Goal: Task Accomplishment & Management: Use online tool/utility

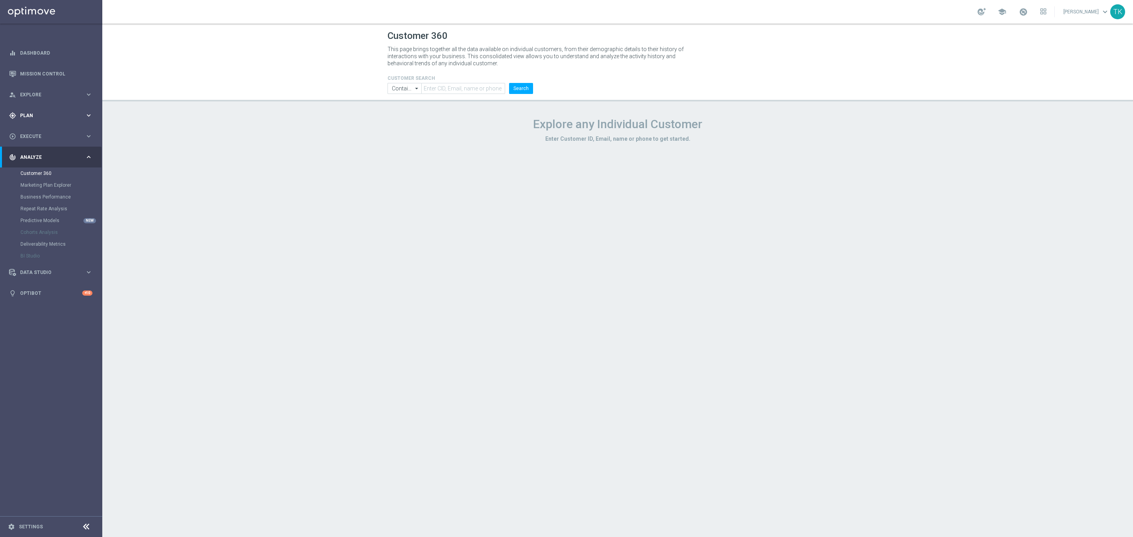
click at [27, 113] on span "Plan" at bounding box center [52, 115] width 65 height 5
click at [33, 155] on span "Templates" at bounding box center [49, 155] width 56 height 5
click at [32, 164] on link "Optimail" at bounding box center [52, 167] width 57 height 6
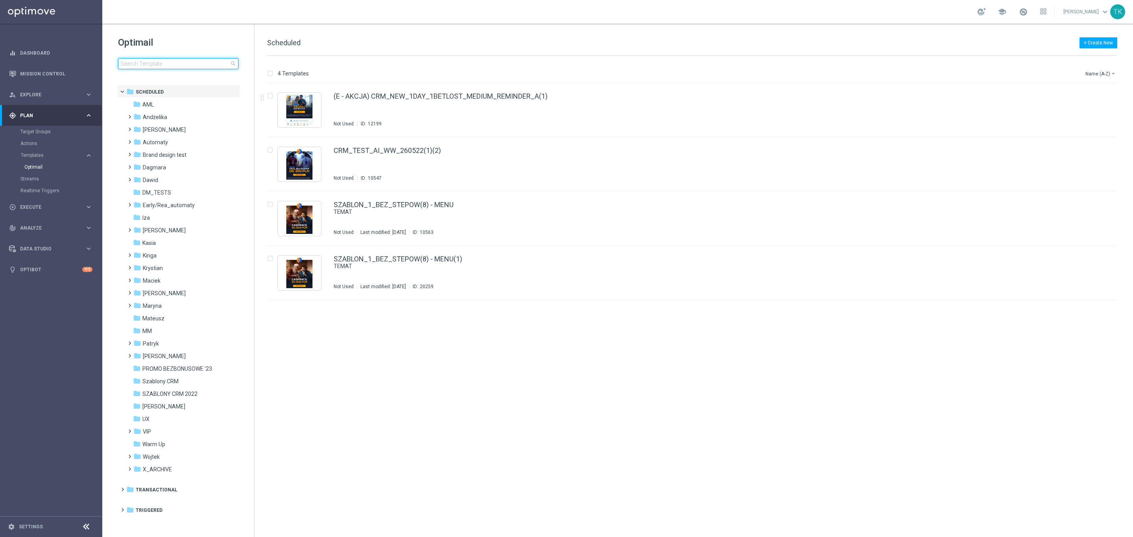
click at [151, 60] on input at bounding box center [178, 63] width 120 height 11
type input "E_MED_AUTO_DEPO_GOLD_EVIP_25 do 500 PLN_WEEKLY"
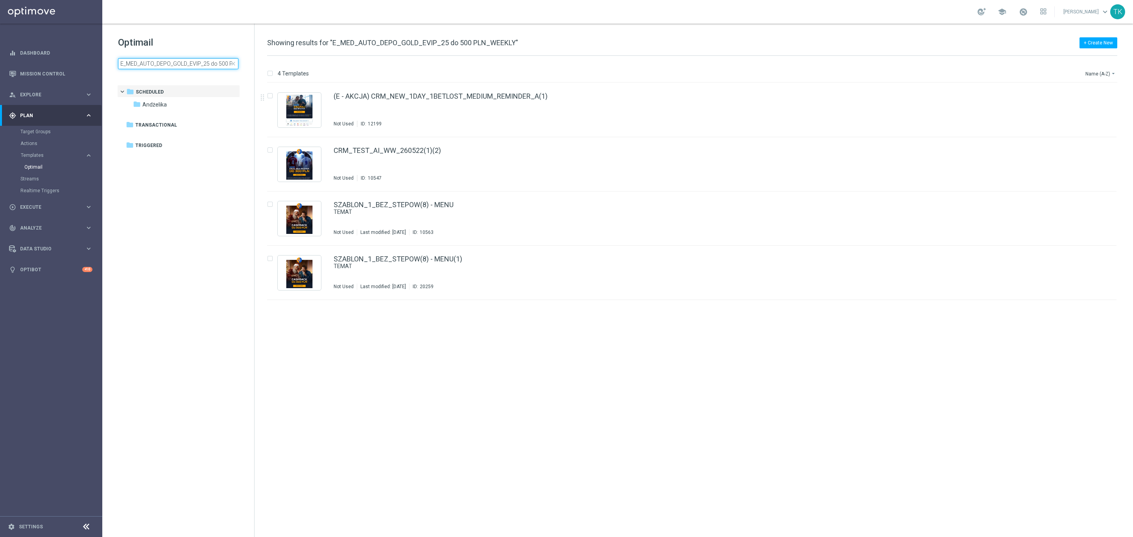
scroll to position [0, 29]
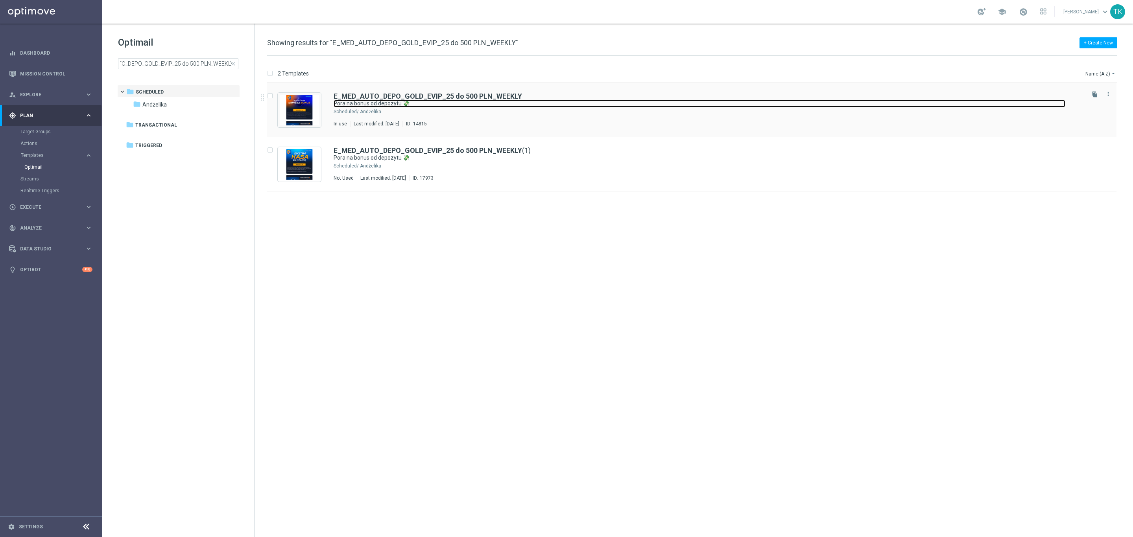
click at [531, 107] on link "Pora na bonus od depozytu 💸" at bounding box center [700, 103] width 732 height 7
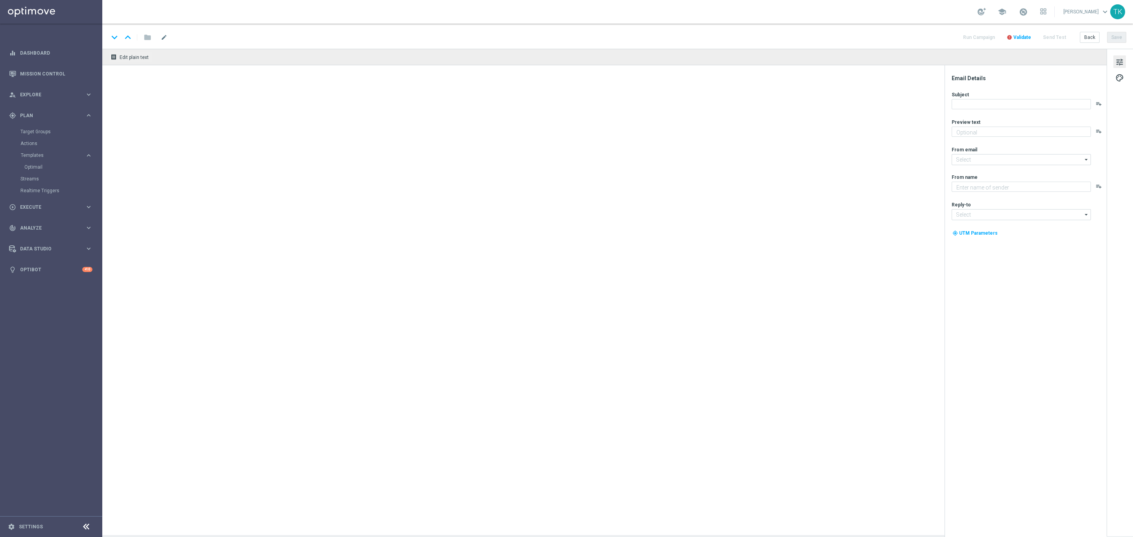
type textarea "Zgarnij do 500 PLN! Wpłać i otrzymaj ekstra kasę na kolejne zakłady 💪"
type input "[EMAIL_ADDRESS][DOMAIN_NAME]"
type textarea "STS"
type input "[EMAIL_ADDRESS][DOMAIN_NAME]"
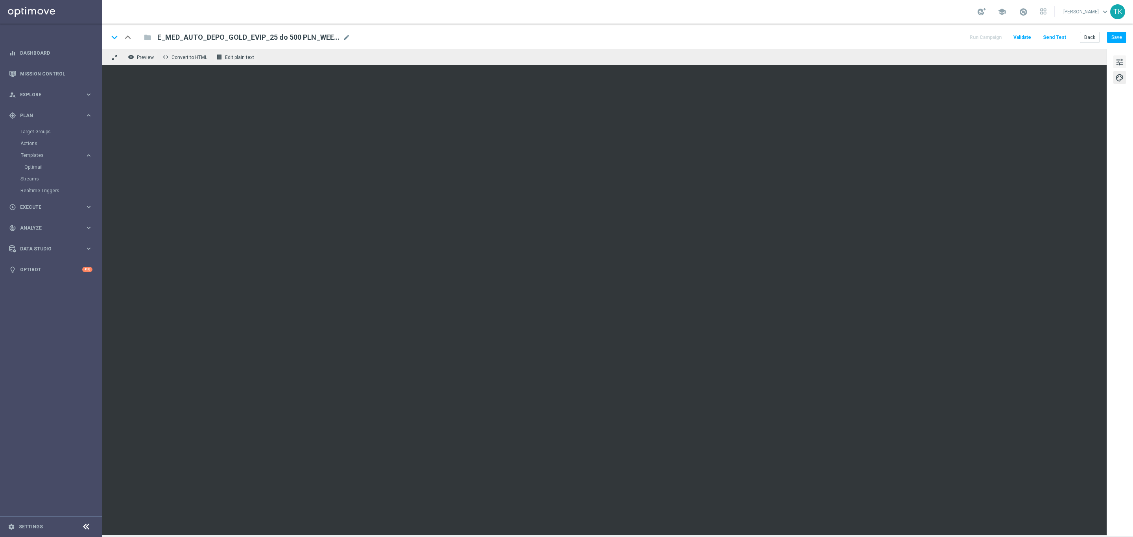
click at [1121, 61] on span "tune" at bounding box center [1119, 62] width 9 height 10
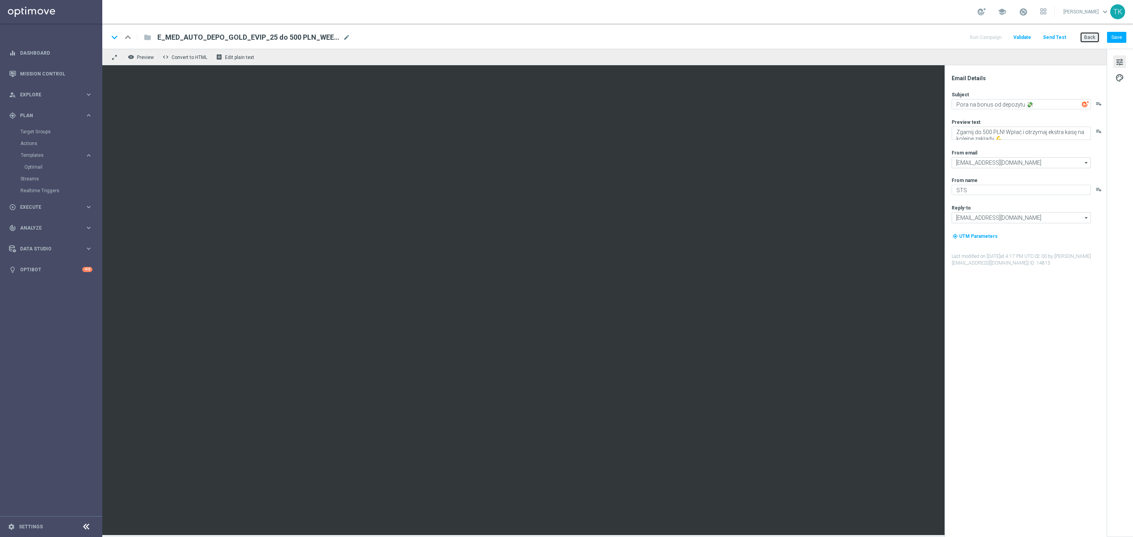
click at [1083, 38] on button "Back" at bounding box center [1090, 37] width 20 height 11
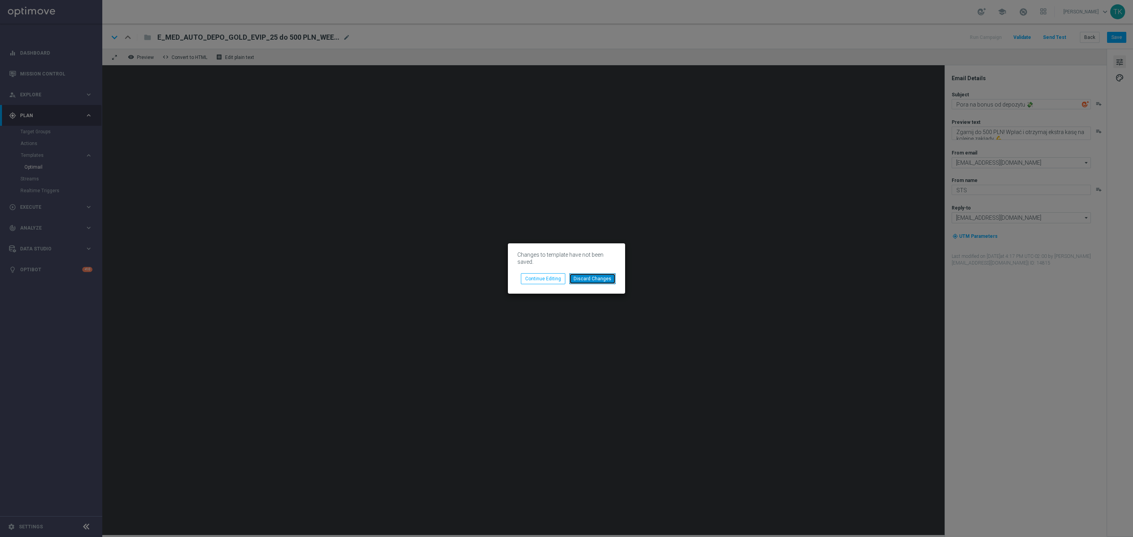
click at [600, 273] on button "Discard Changes" at bounding box center [592, 278] width 46 height 11
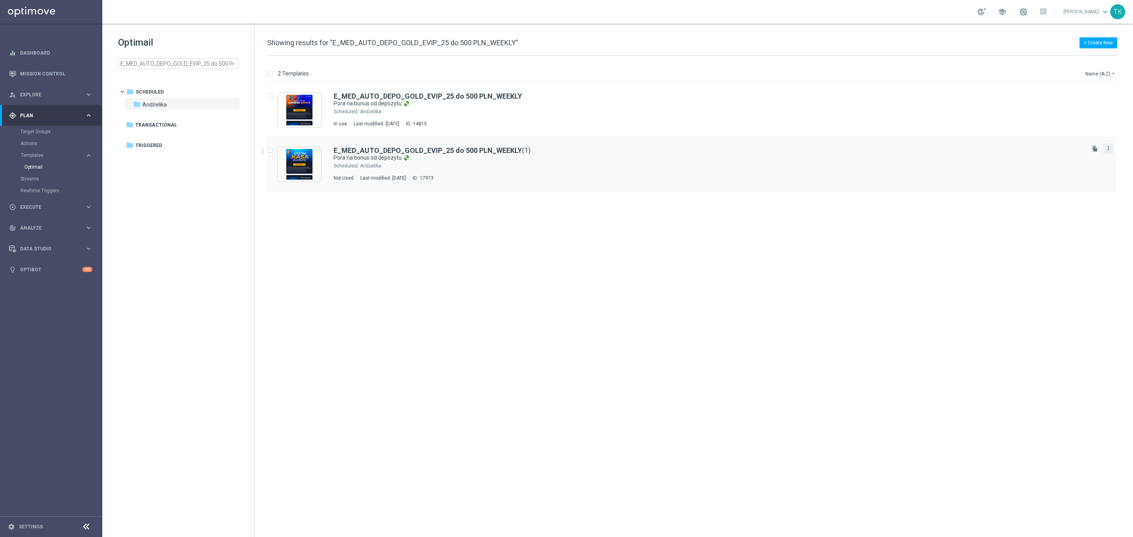
click at [1109, 150] on icon "more_vert" at bounding box center [1108, 148] width 6 height 6
click at [1078, 180] on div "Delete" at bounding box center [1077, 180] width 48 height 6
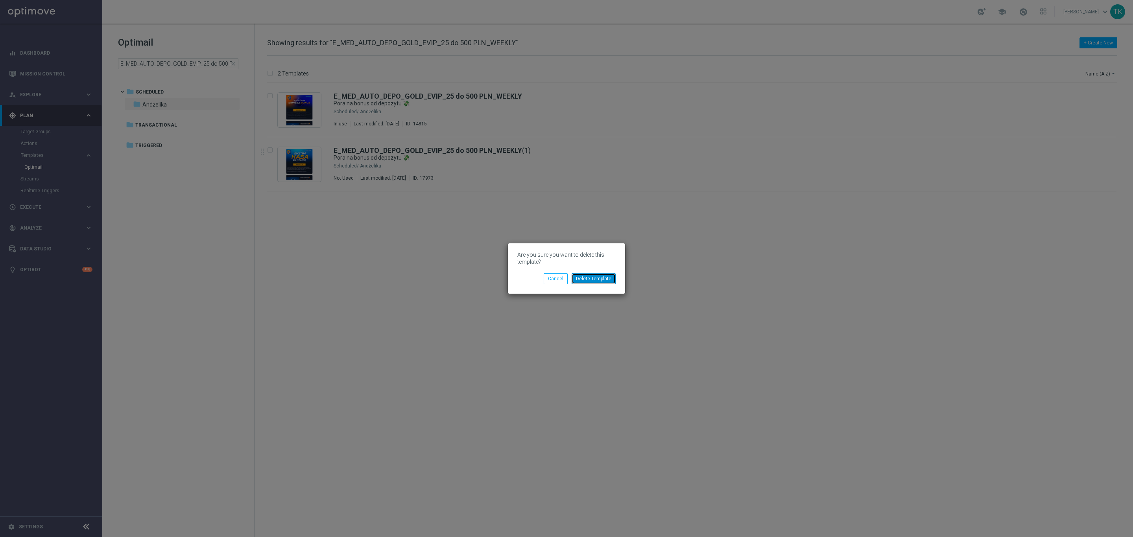
click at [591, 280] on button "Delete Template" at bounding box center [593, 278] width 44 height 11
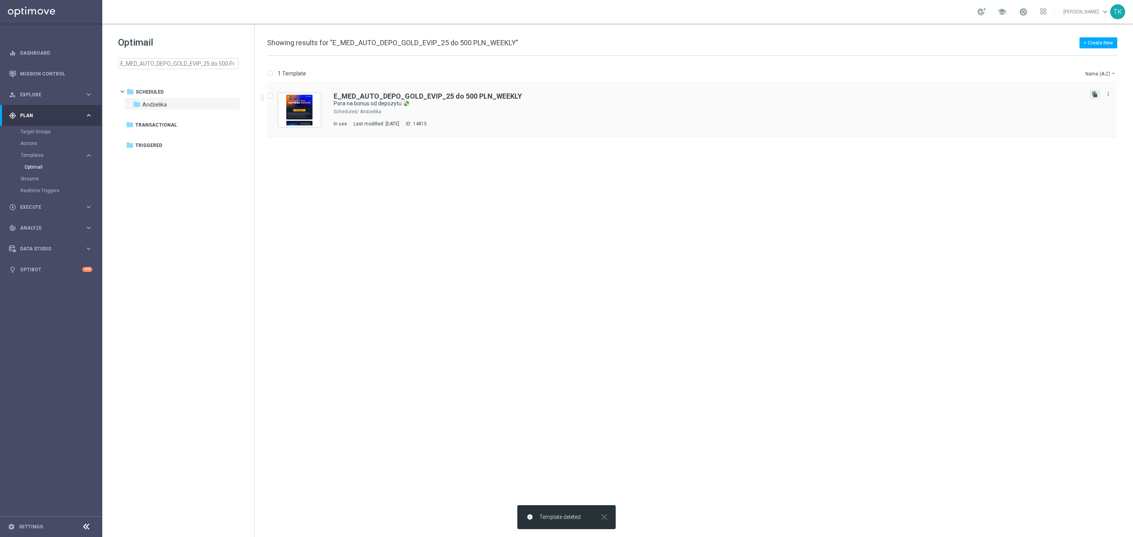
click at [1091, 94] on icon "file_copy" at bounding box center [1094, 94] width 6 height 6
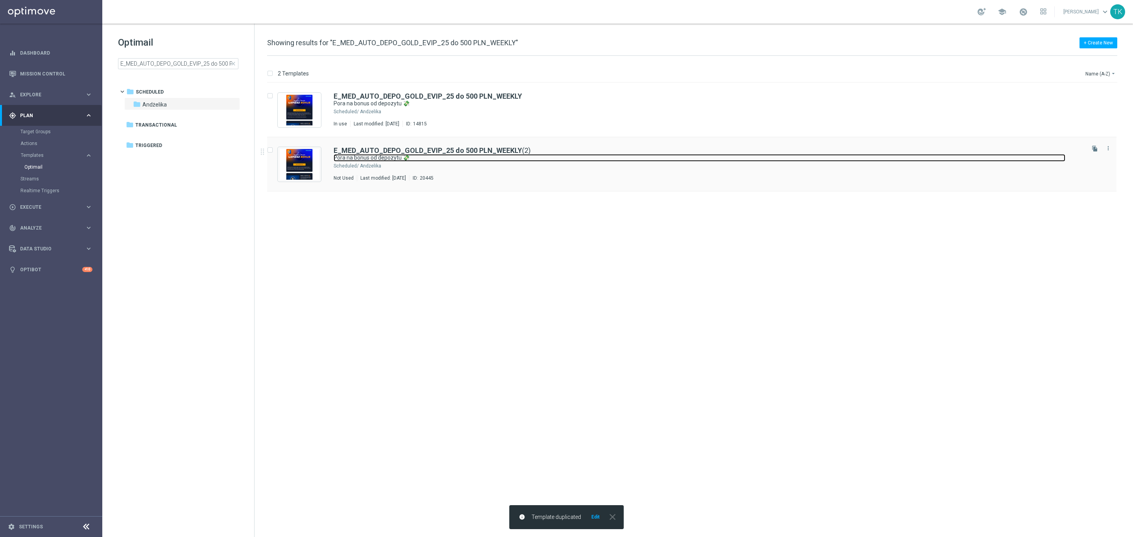
click at [468, 159] on link "Pora na bonus od depozytu 💸" at bounding box center [700, 157] width 732 height 7
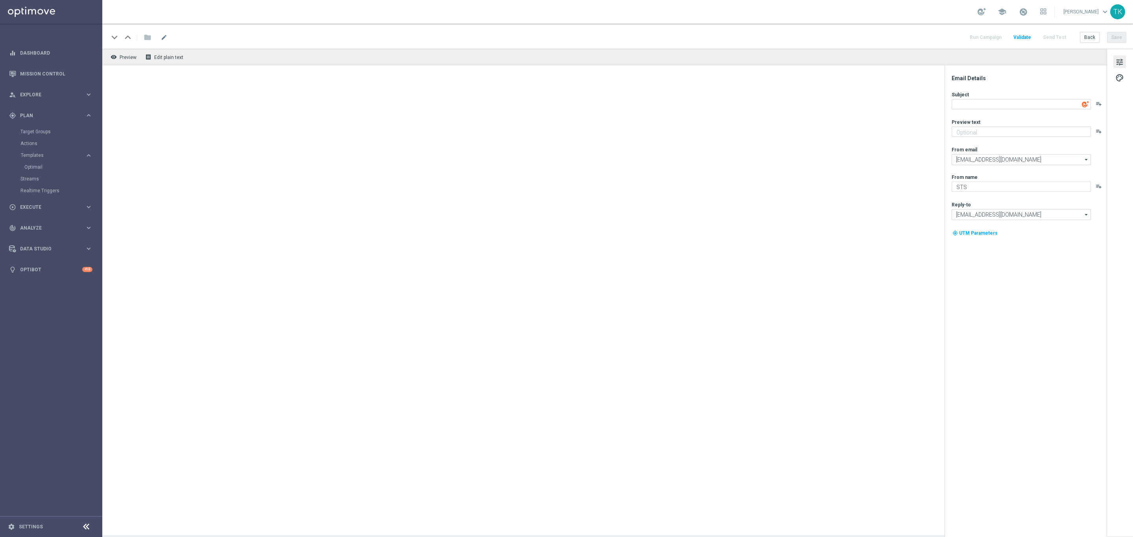
type textarea "Pora na bonus od depozytu 💸"
type textarea "Zgarnij do 500 PLN! Wpłać i otrzymaj ekstra kasę na kolejne zakłady 💪"
type input "[EMAIL_ADDRESS][DOMAIN_NAME]"
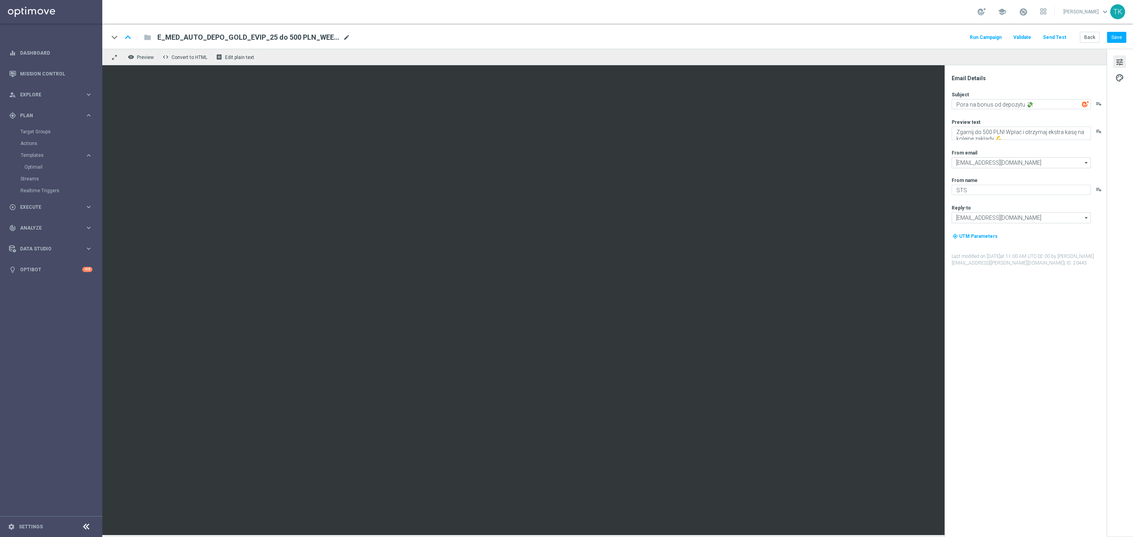
click at [346, 34] on span "mode_edit" at bounding box center [346, 37] width 7 height 7
click at [217, 39] on input "E_MED_AUTO_DEPO_GOLD_EVIP_25 do 500 PLN_WEEKLY(2)" at bounding box center [254, 37] width 195 height 10
paste input "ALL_AUTO_DEPO_GOLD_EVIP_25 do 500 PLN_WEEKLY"
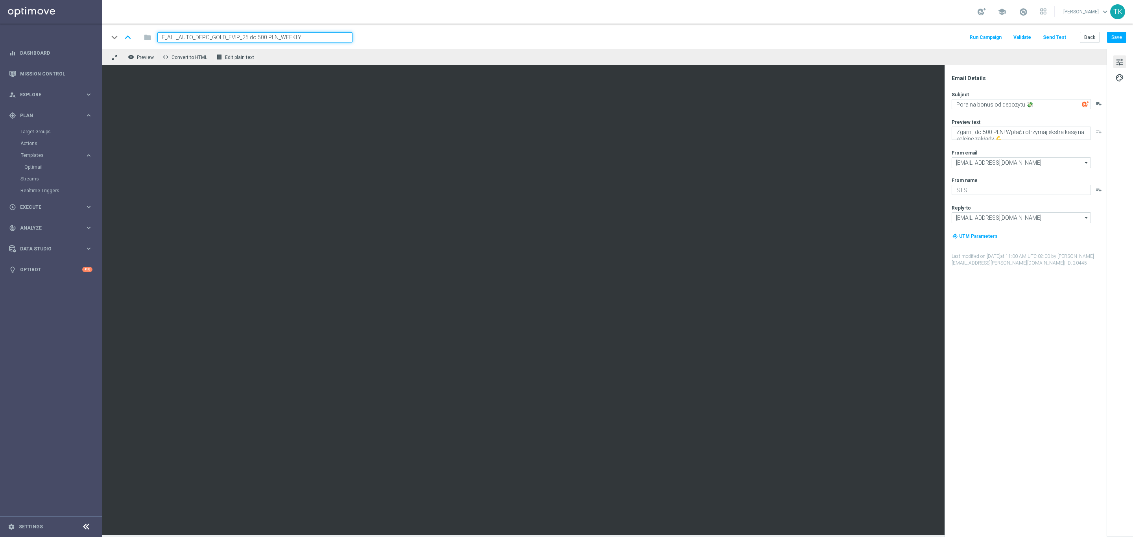
type input "E_ALL_AUTO_DEPO_GOLD_EVIP_25 do 500 PLN_WEEKLY"
click at [687, 36] on div "keyboard_arrow_down keyboard_arrow_up folder E_ALL_AUTO_DEPO_GOLD_EVIP_25 do 50…" at bounding box center [617, 37] width 1017 height 10
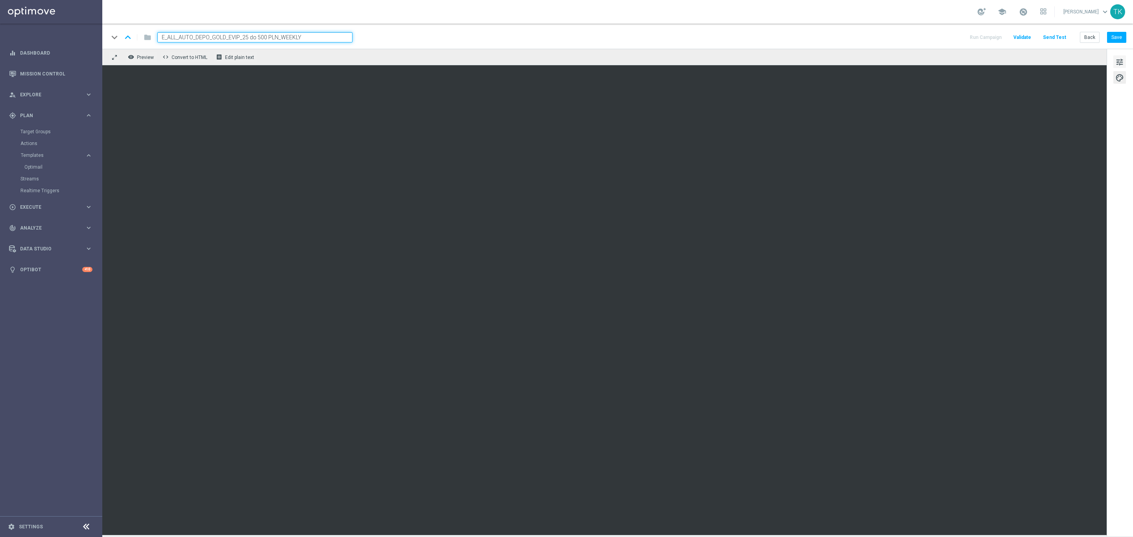
click at [1122, 59] on span "tune" at bounding box center [1119, 62] width 9 height 10
click at [1124, 37] on button "Save" at bounding box center [1116, 37] width 19 height 11
click at [1090, 37] on button "Back" at bounding box center [1090, 37] width 20 height 11
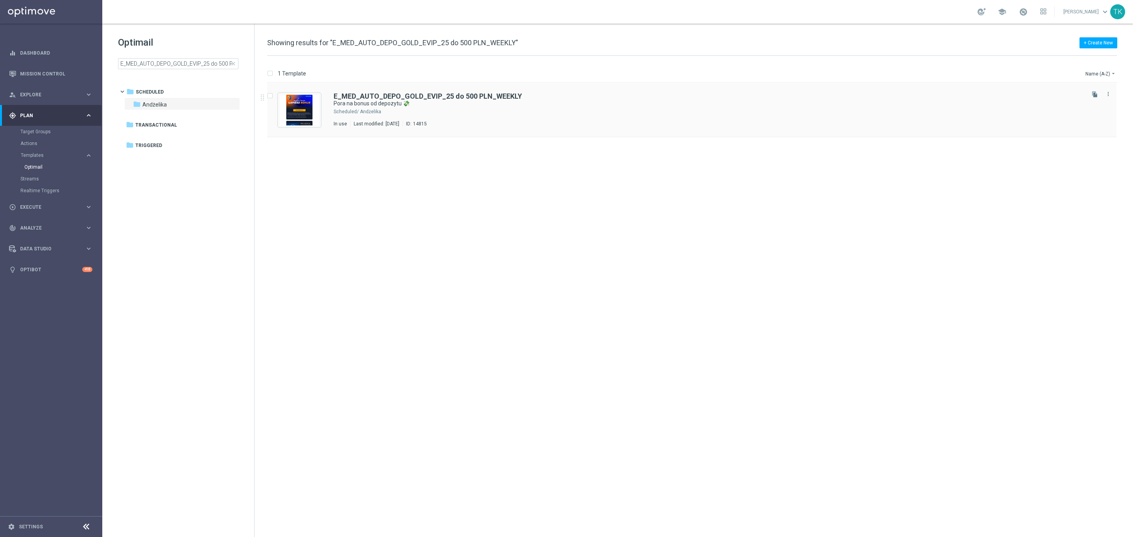
click at [499, 108] on div "E_MED_AUTO_DEPO_GOLD_EVIP_25 do 500 PLN_WEEKLY Pora na bonus od depozytu 💸 Sche…" at bounding box center [709, 110] width 750 height 34
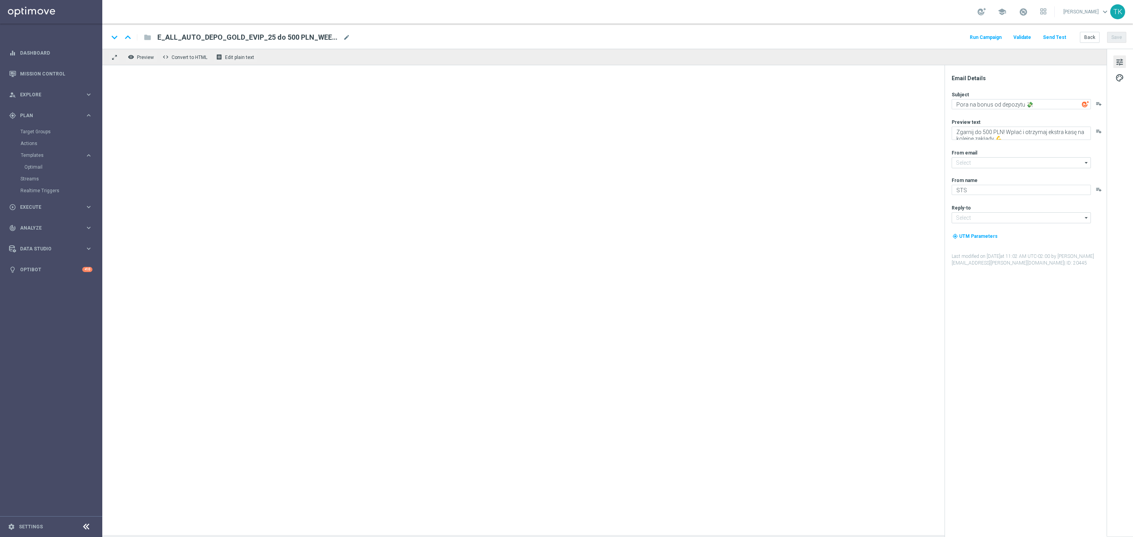
type input "[EMAIL_ADDRESS][DOMAIN_NAME]"
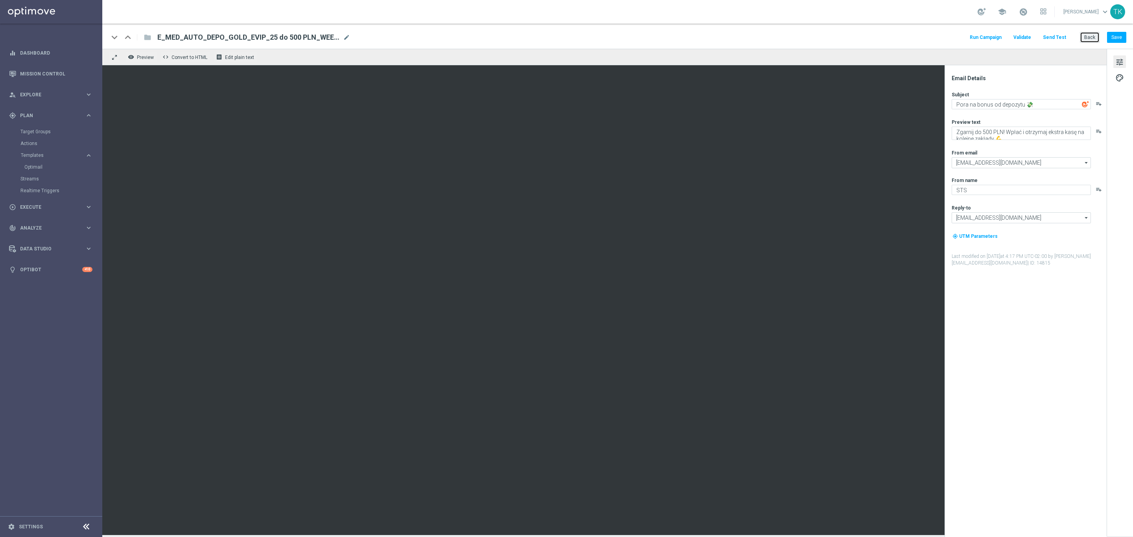
click at [1091, 35] on button "Back" at bounding box center [1090, 37] width 20 height 11
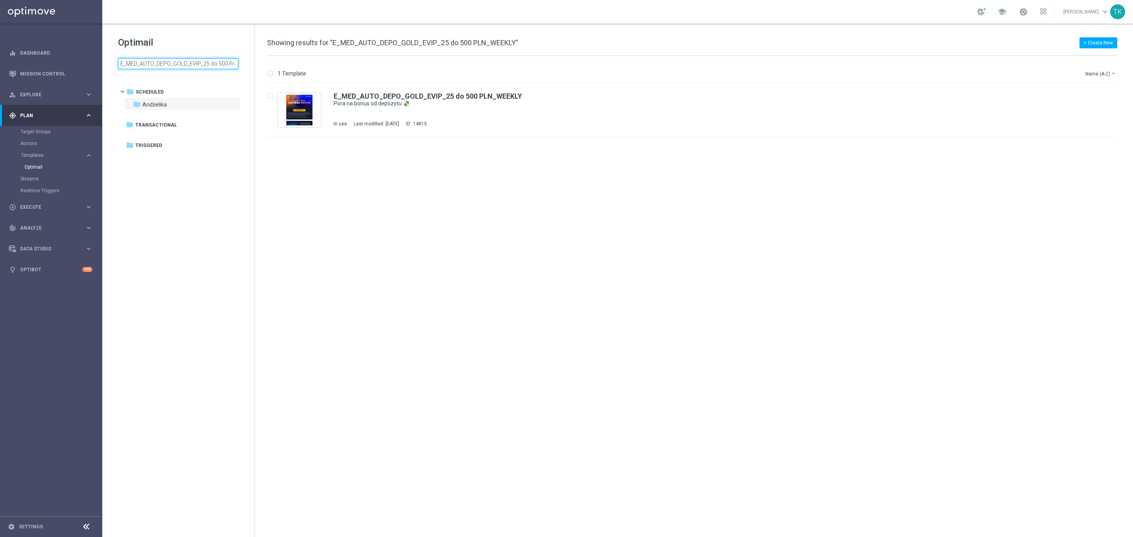
click at [135, 64] on input "E_MED_AUTO_DEPO_GOLD_EVIP_25 do 500 PLN_WEEKLY" at bounding box center [178, 63] width 120 height 11
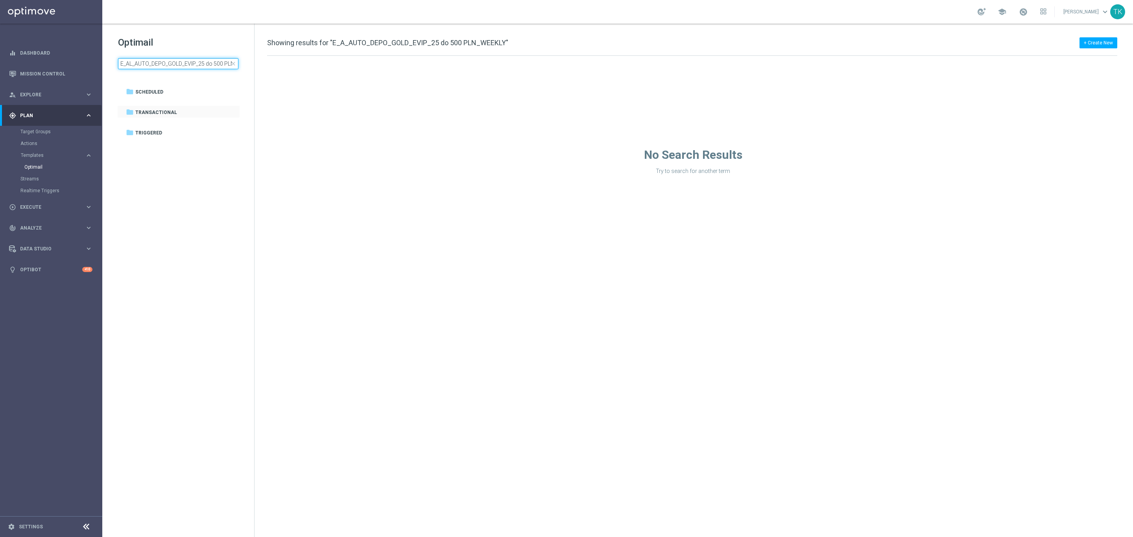
type input "E_ALL_AUTO_DEPO_GOLD_EVIP_25 do 500 PLN_WEEKLY"
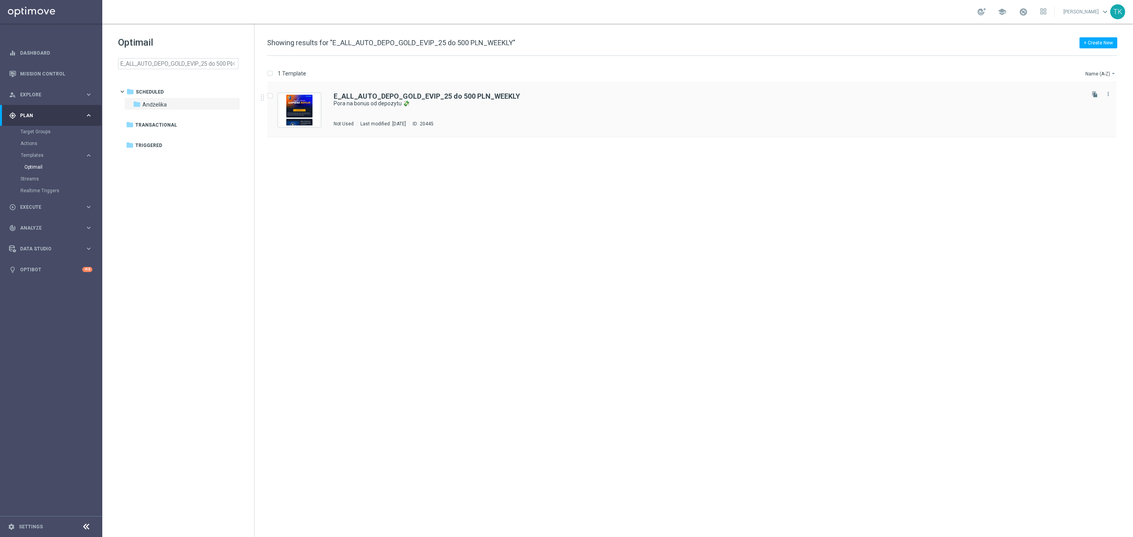
click at [448, 91] on div "E_ALL_AUTO_DEPO_GOLD_EVIP_25 do 500 PLN_WEEKLY Pora na bonus od depozytu 💸 Not …" at bounding box center [691, 110] width 849 height 54
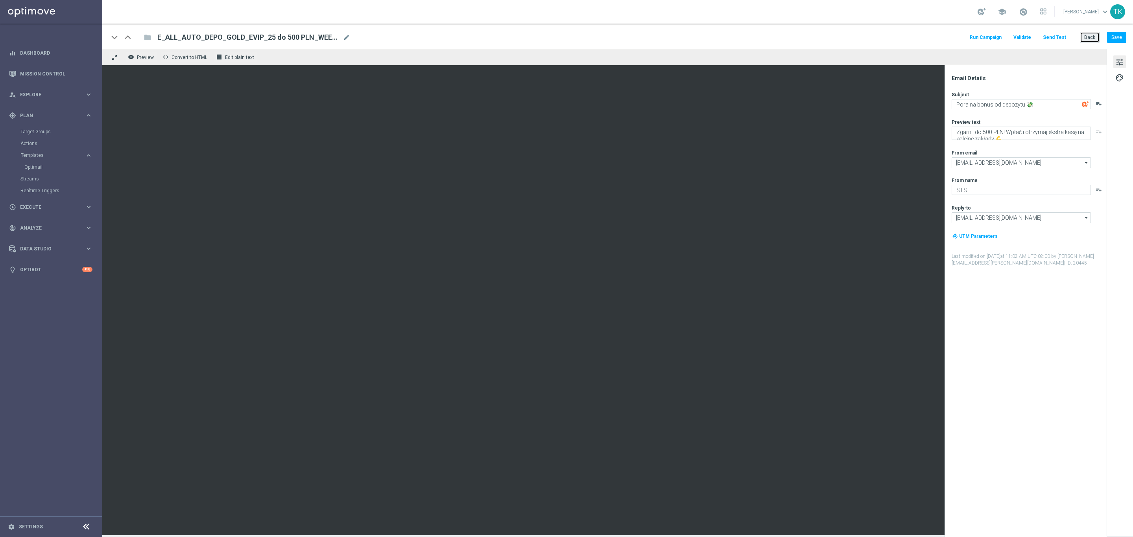
click at [1087, 35] on button "Back" at bounding box center [1090, 37] width 20 height 11
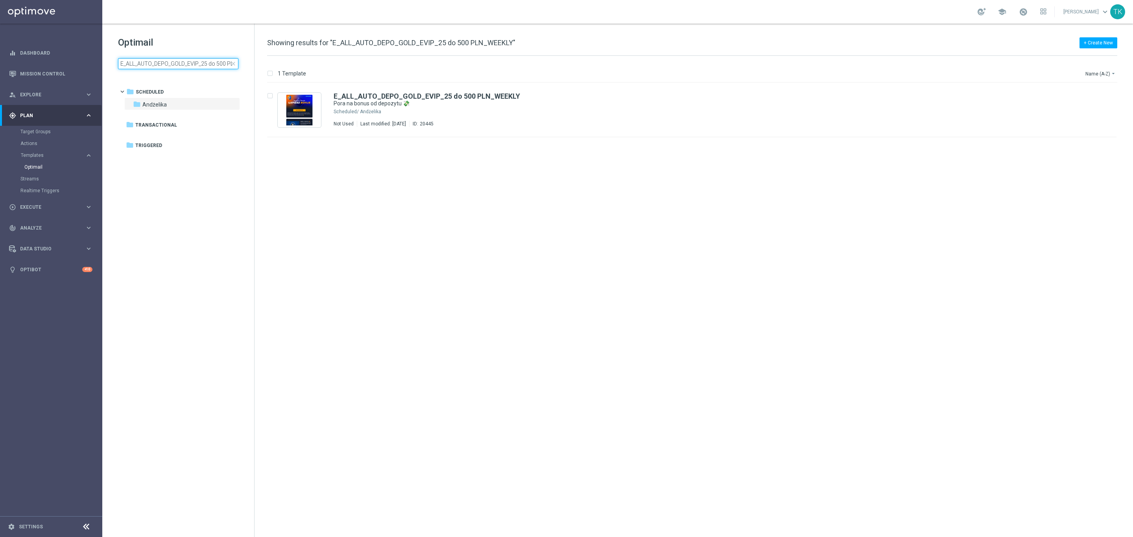
click at [163, 60] on input "E_ALL_AUTO_DEPO_GOLD_EVIP_25 do 500 PLN_WEEKLY" at bounding box center [178, 63] width 120 height 11
type input "E_HIGH_AUTO_DEPO_SILVER_EVIP_25 do 500 PLN_WEEKLY"
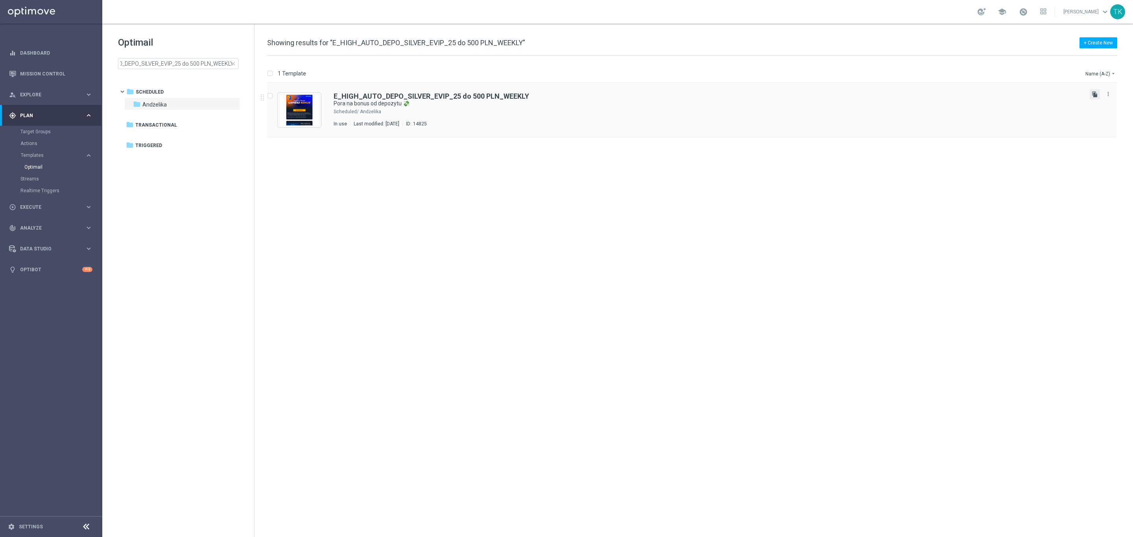
click at [1095, 93] on icon "file_copy" at bounding box center [1094, 94] width 6 height 6
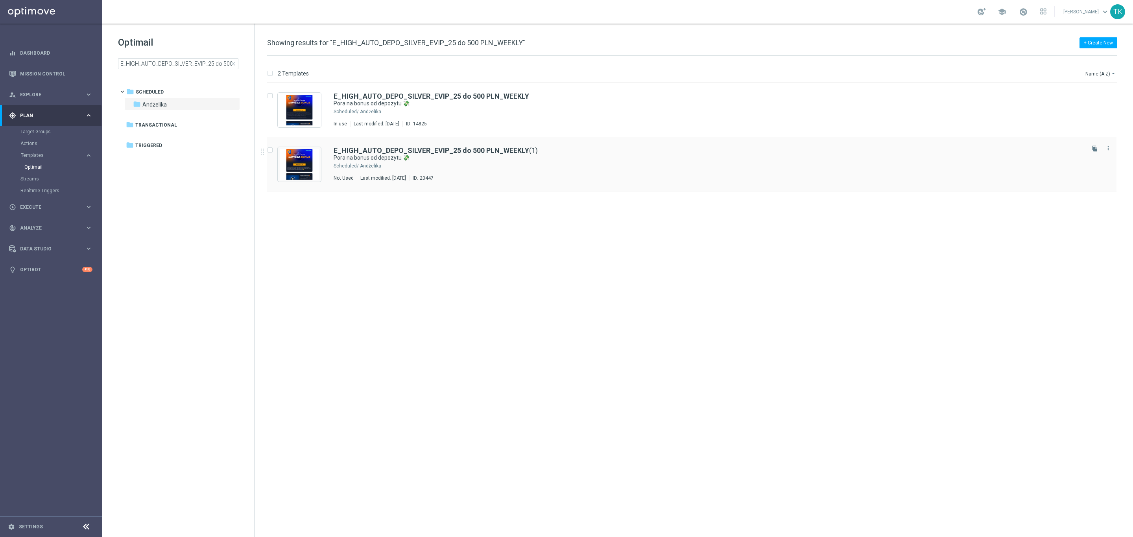
click at [479, 171] on div "E_HIGH_AUTO_DEPO_SILVER_EVIP_25 do 500 PLN_WEEKLY (1) Pora na bonus od depozytu…" at bounding box center [709, 164] width 750 height 34
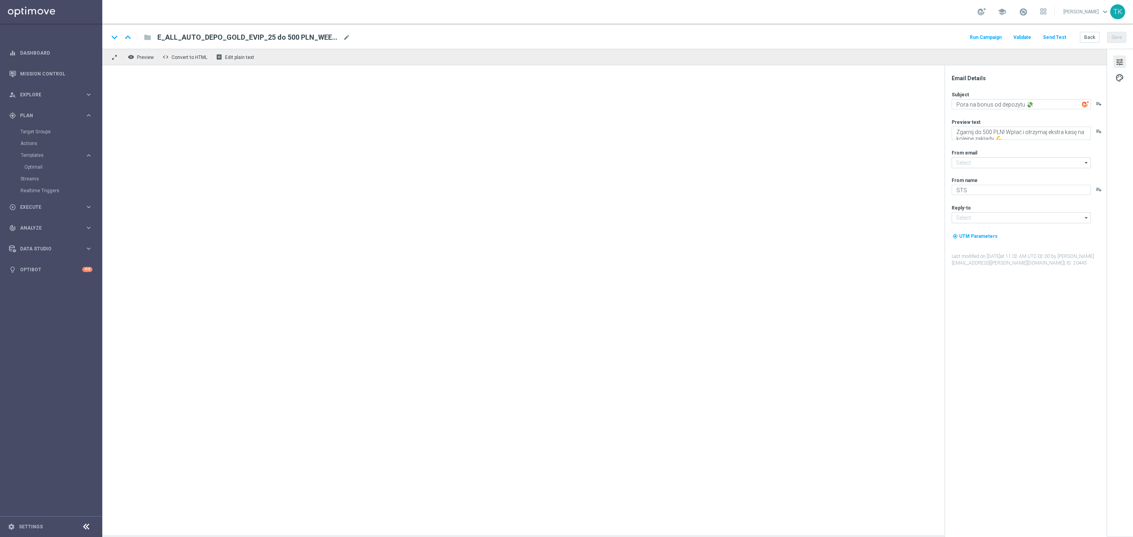
type input "[EMAIL_ADDRESS][DOMAIN_NAME]"
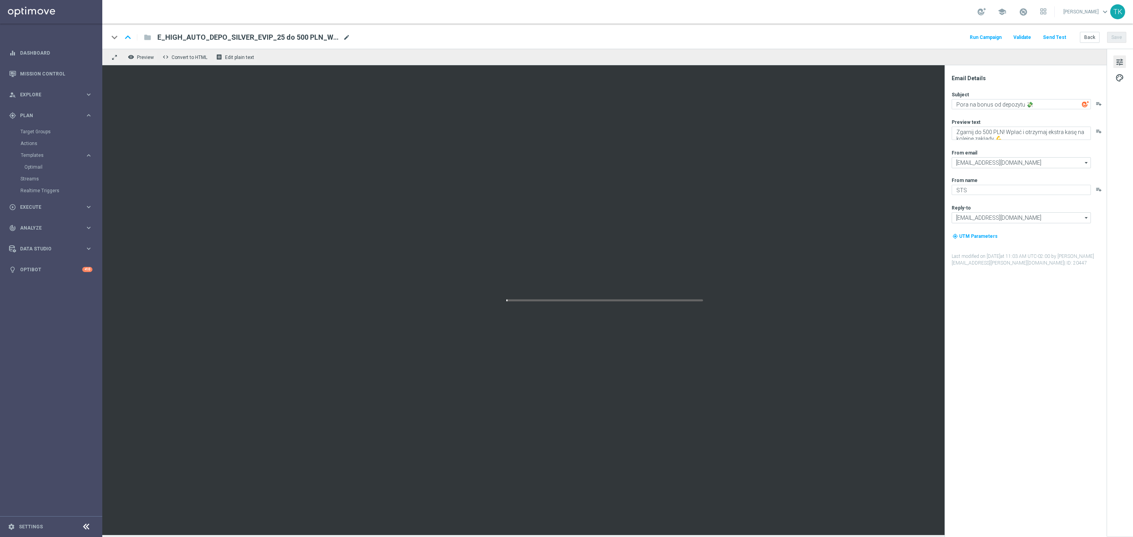
click at [345, 37] on span "mode_edit" at bounding box center [346, 37] width 7 height 7
click at [276, 34] on input "E_HIGH_AUTO_DEPO_SILVER_EVIP_25 do 500 PLN_WEEKLY(1)" at bounding box center [254, 37] width 195 height 10
paste input "ALL_AUTO_DEPO_SILVER_EVIP_25 do 500 PLN_WEEKLY"
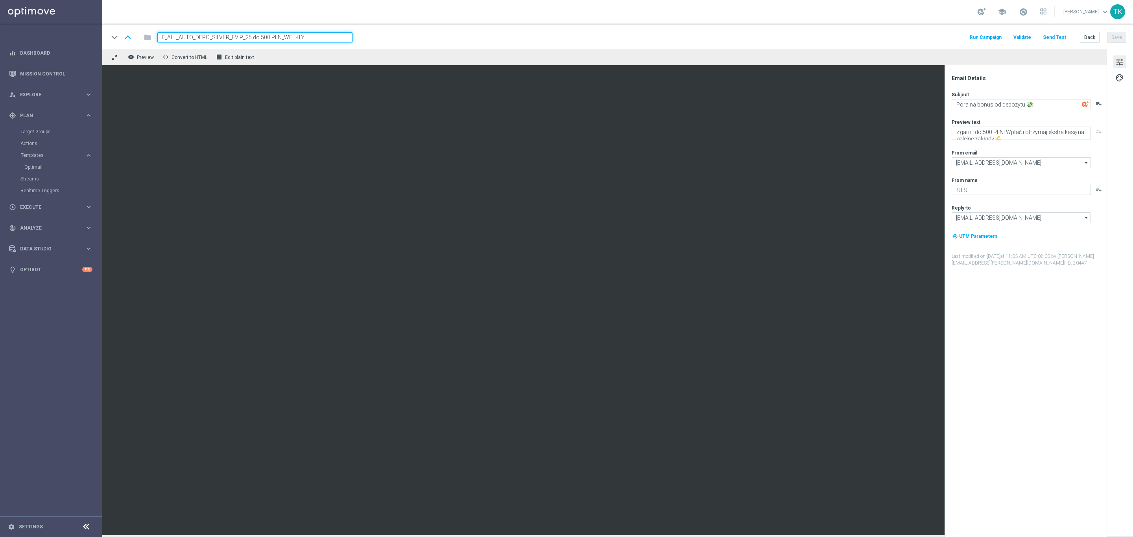
type input "E_ALL_AUTO_DEPO_SILVER_EVIP_25 do 500 PLN_WEEKLY"
click at [397, 39] on div "keyboard_arrow_down keyboard_arrow_up folder E_ALL_AUTO_DEPO_SILVER_EVIP_25 do …" at bounding box center [617, 37] width 1017 height 10
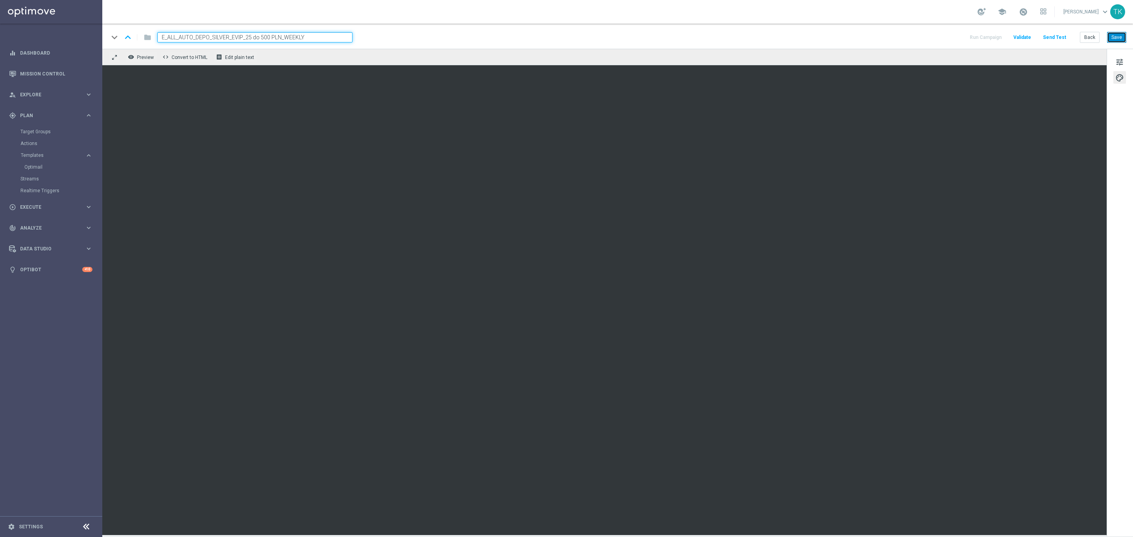
click at [1111, 40] on button "Save" at bounding box center [1116, 37] width 19 height 11
click at [1091, 35] on button "Back" at bounding box center [1090, 37] width 20 height 11
